Goal: Feedback & Contribution: Contribute content

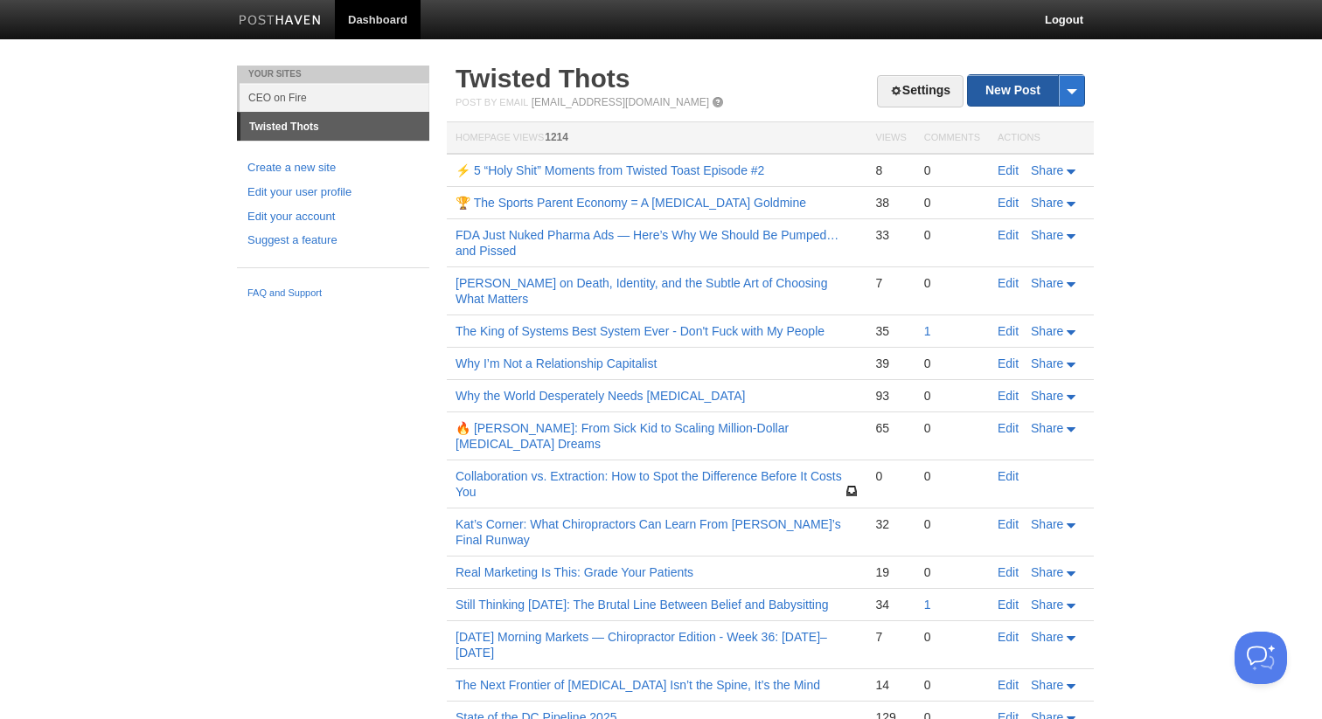
click at [997, 81] on link "New Post" at bounding box center [1026, 90] width 116 height 31
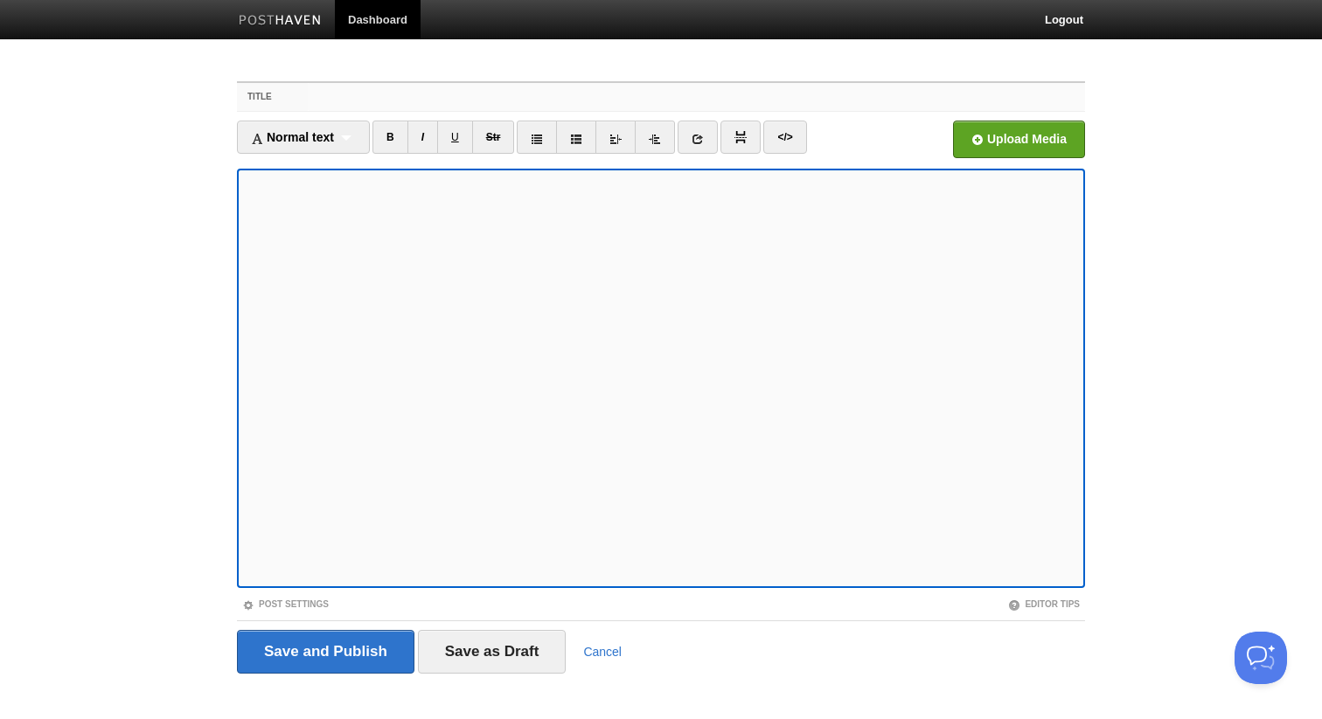
click at [409, 103] on input "Title" at bounding box center [696, 97] width 777 height 28
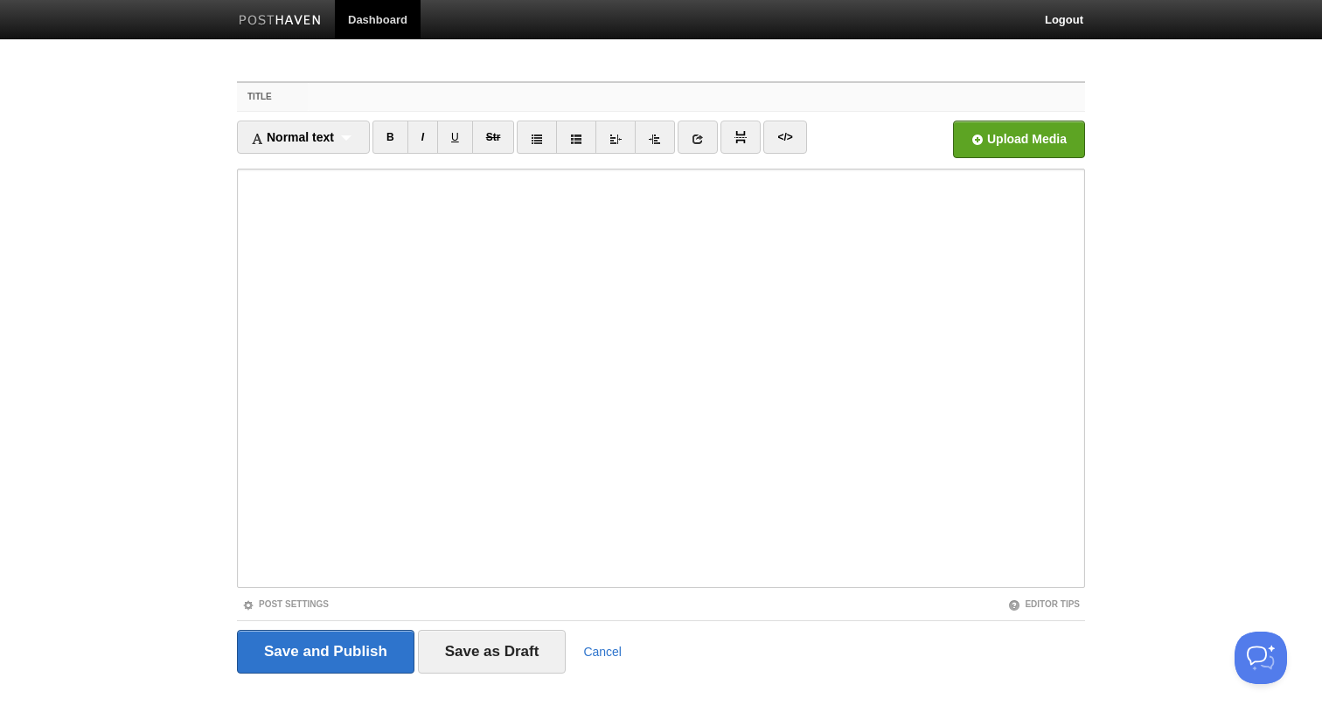
paste input "Why Chiropractors Feel Like Imposters (And Why That’s the Clearest Sign They’re…"
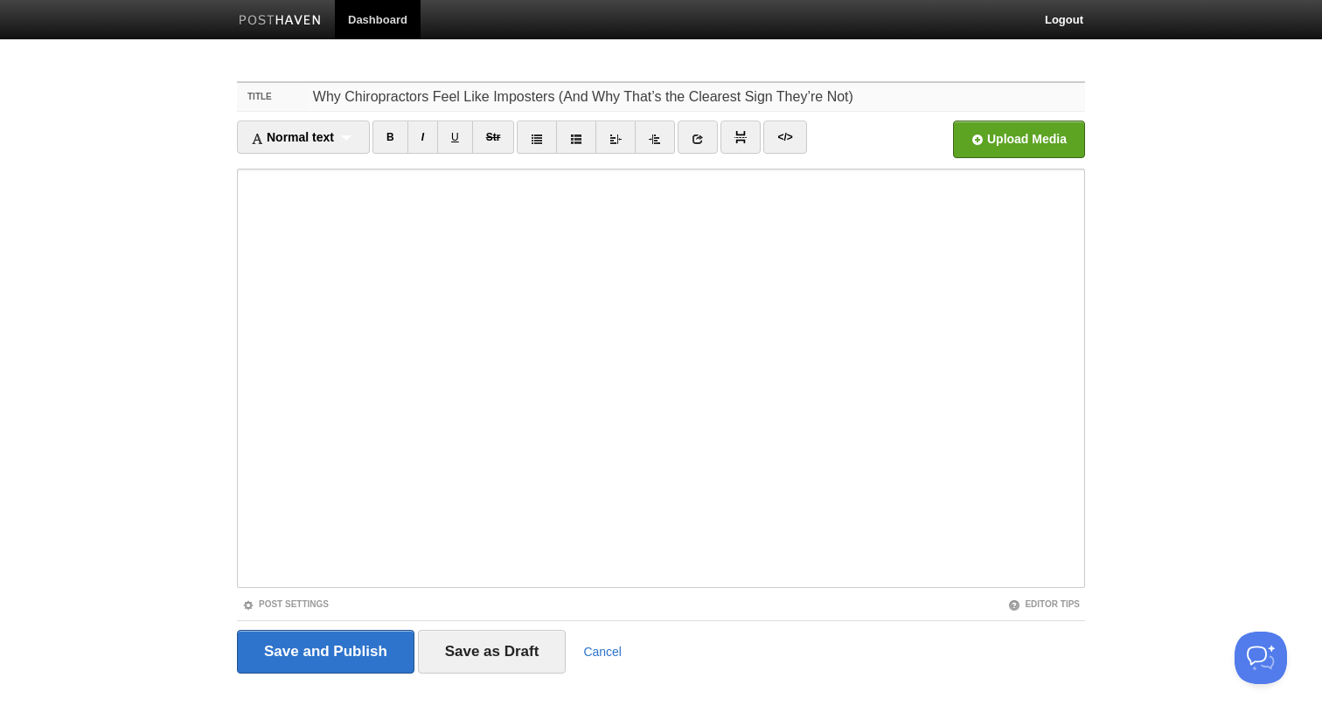
type input "Why Chiropractors Feel Like Imposters (And Why That’s the Clearest Sign They’re…"
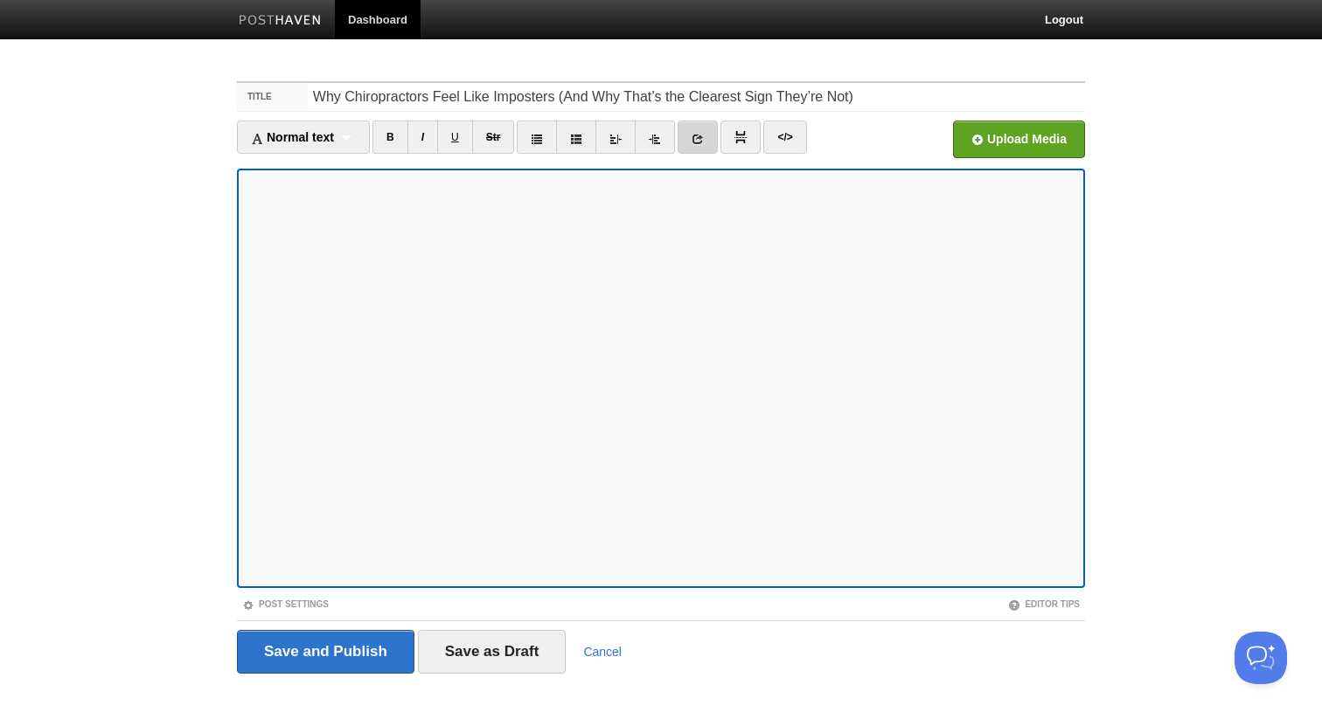
click at [704, 143] on icon at bounding box center [697, 139] width 12 height 12
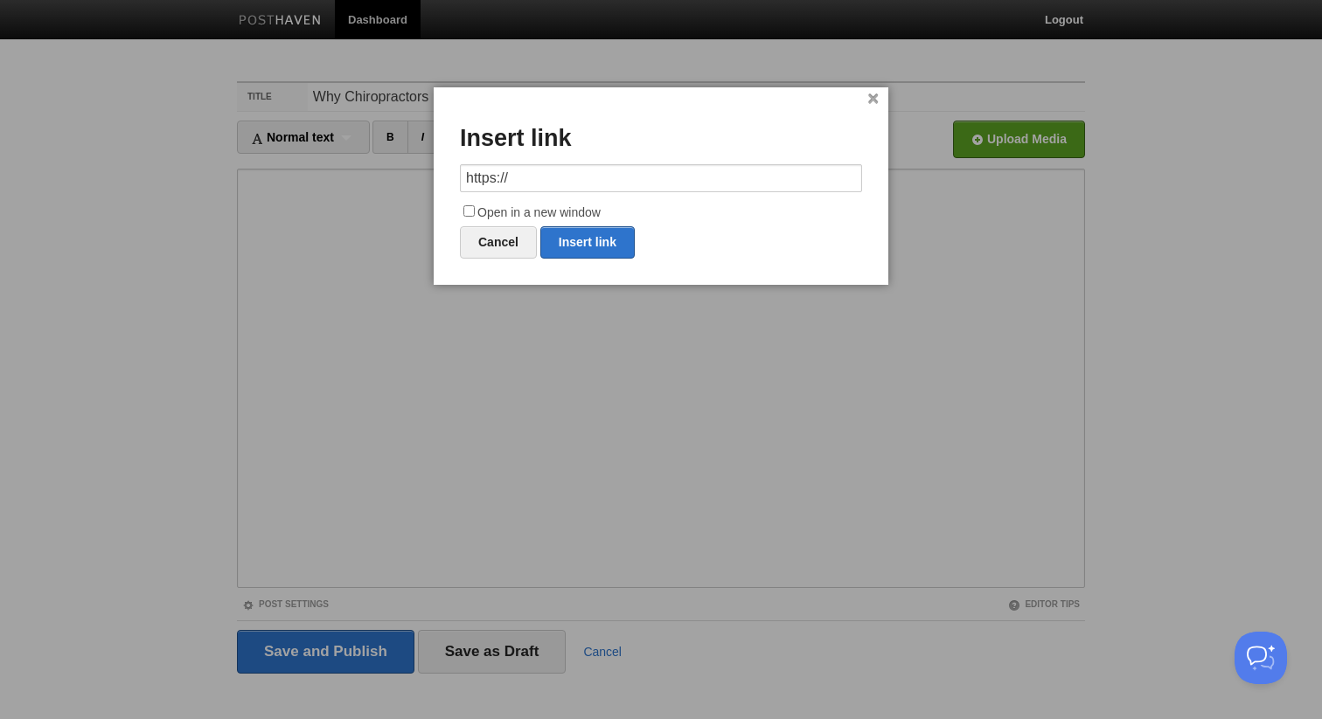
click at [662, 177] on input "https://" at bounding box center [661, 178] width 402 height 28
click at [573, 245] on link "Insert link" at bounding box center [587, 242] width 94 height 32
type input "https://"
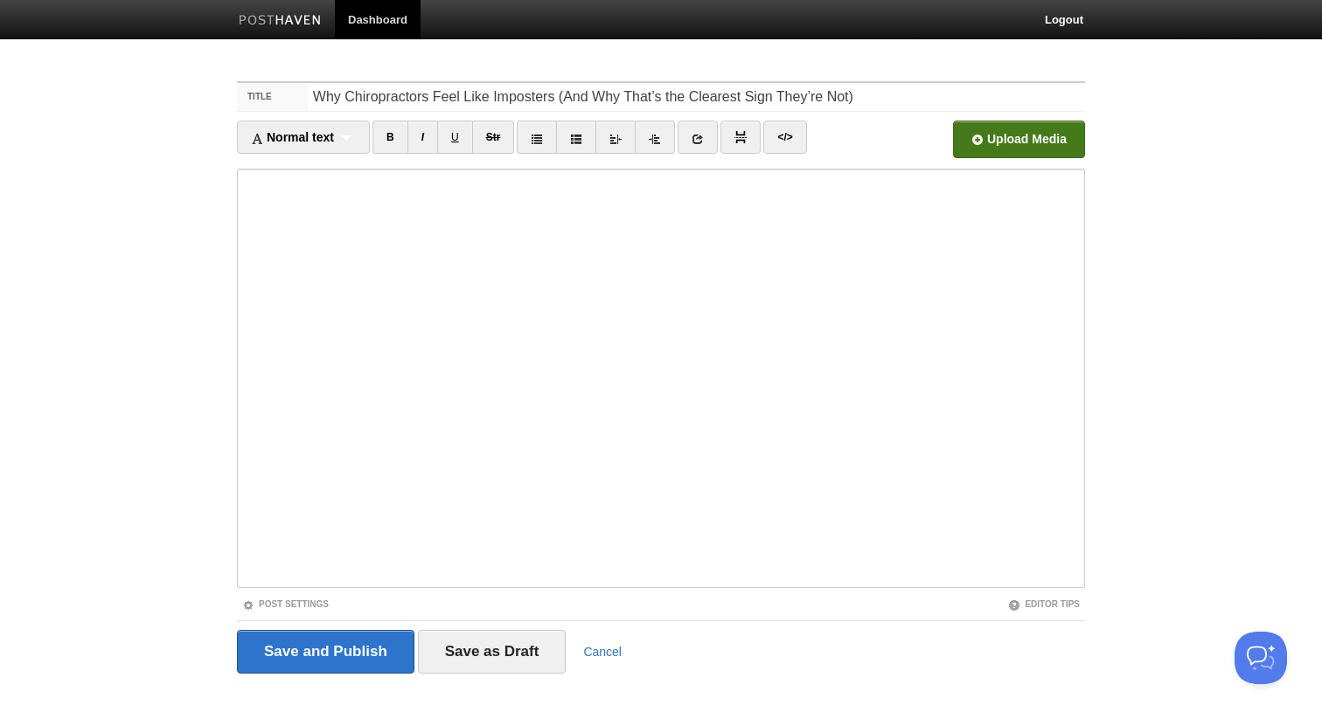
click at [976, 143] on input "file" at bounding box center [491, 144] width 1323 height 89
click at [335, 655] on input "Save and Publish" at bounding box center [325, 652] width 177 height 44
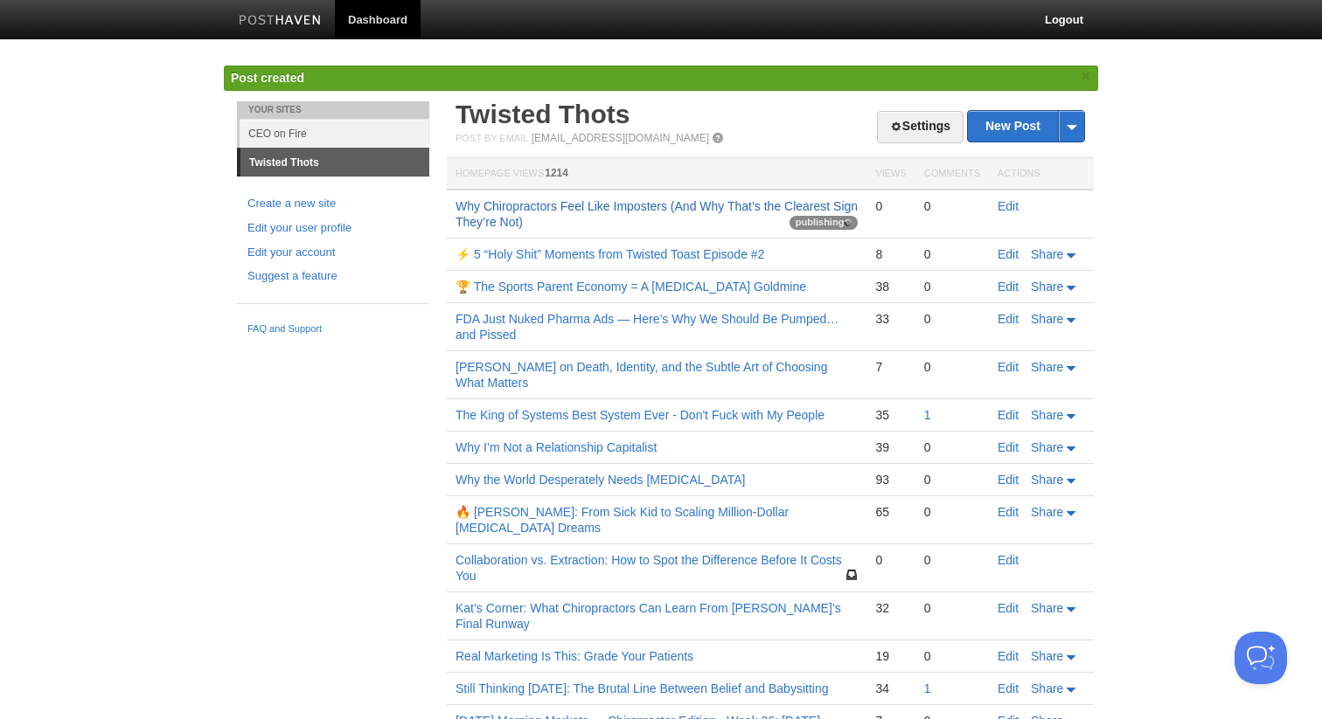
click at [503, 219] on link "Why Chiropractors Feel Like Imposters (And Why That’s the Clearest Sign They’re…" at bounding box center [656, 214] width 402 height 30
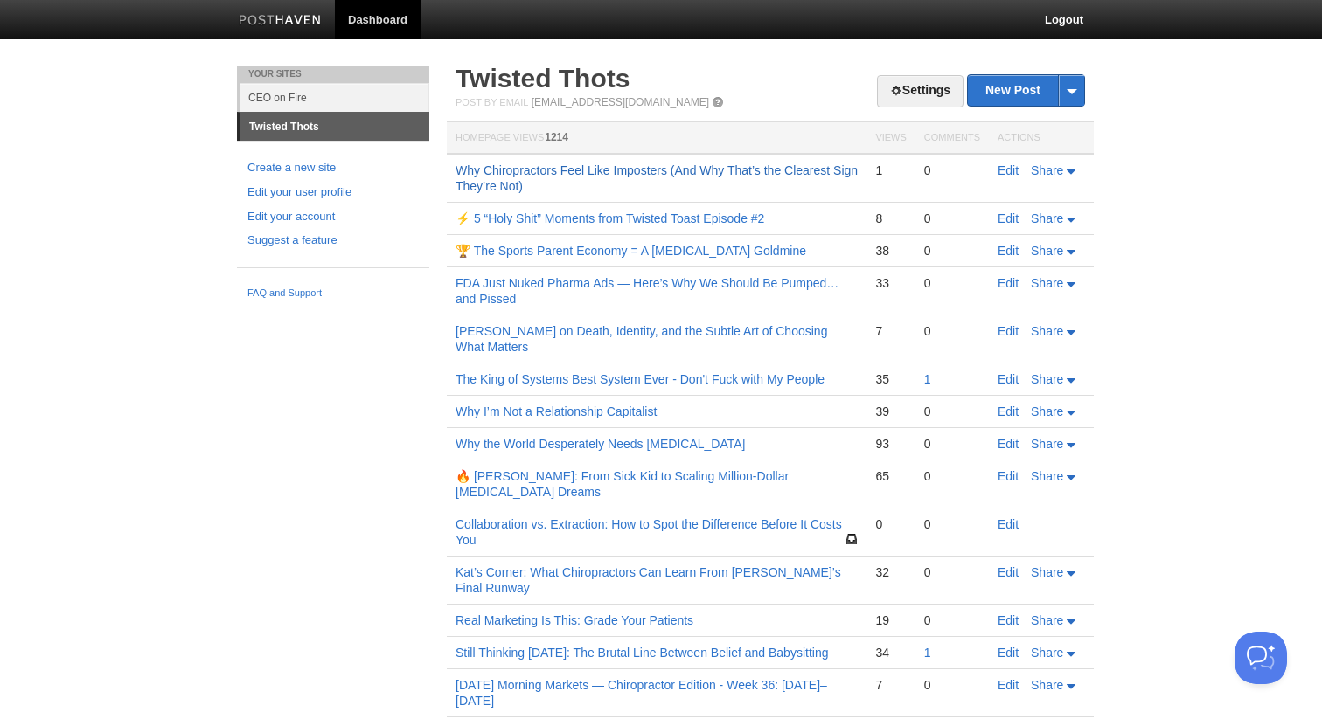
click at [547, 169] on link "Why Chiropractors Feel Like Imposters (And Why That’s the Clearest Sign They’re…" at bounding box center [656, 178] width 402 height 30
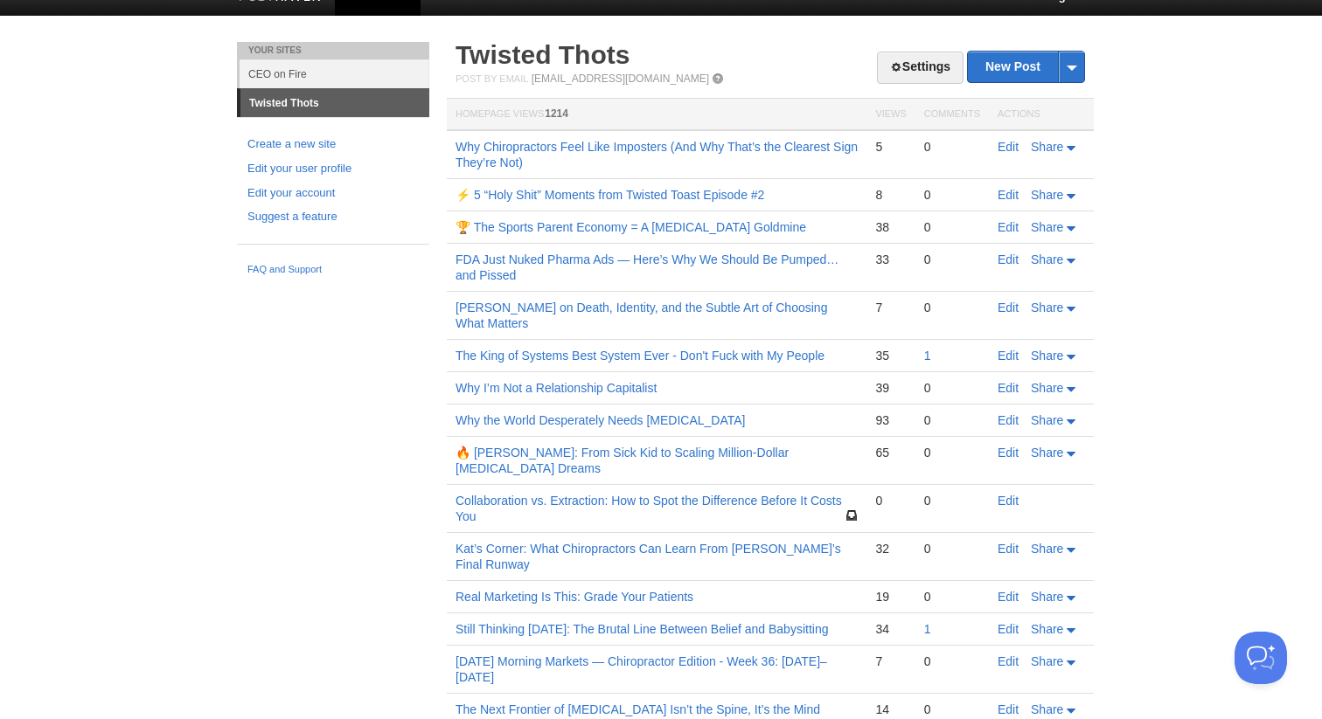
scroll to position [35, 0]
